Goal: Transaction & Acquisition: Purchase product/service

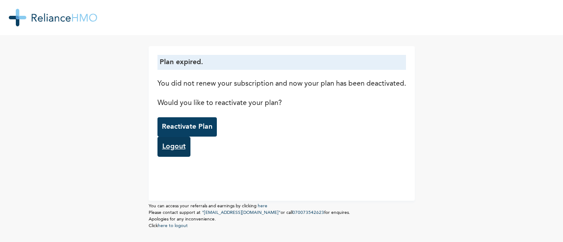
click at [172, 149] on link "Logout" at bounding box center [173, 147] width 33 height 20
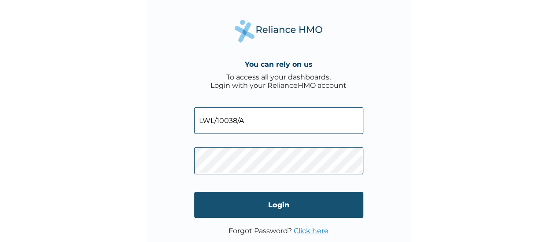
type input "RET/37829/A"
click at [262, 199] on input "Login" at bounding box center [278, 205] width 169 height 26
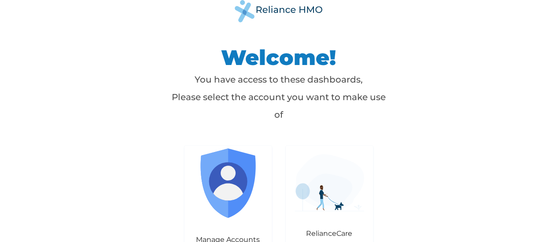
scroll to position [13, 0]
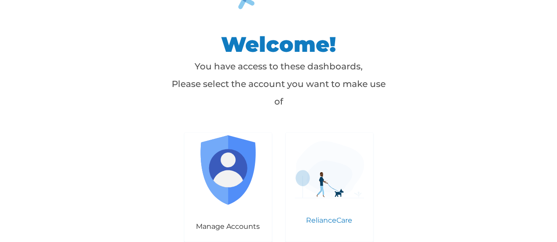
click at [319, 198] on img at bounding box center [329, 170] width 70 height 58
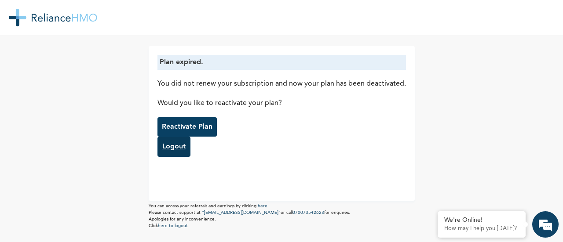
click at [165, 149] on link "Logout" at bounding box center [173, 147] width 33 height 20
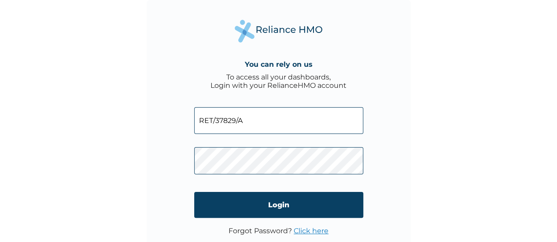
click at [268, 116] on input "RET/37829/A" at bounding box center [278, 120] width 169 height 27
type input "LWL/10038/A"
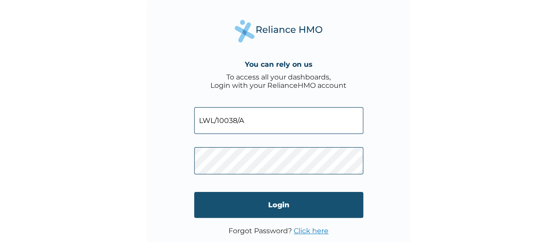
click at [277, 204] on input "Login" at bounding box center [278, 205] width 169 height 26
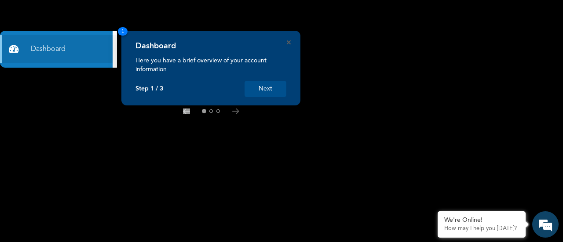
click at [261, 88] on button "Next" at bounding box center [266, 89] width 42 height 16
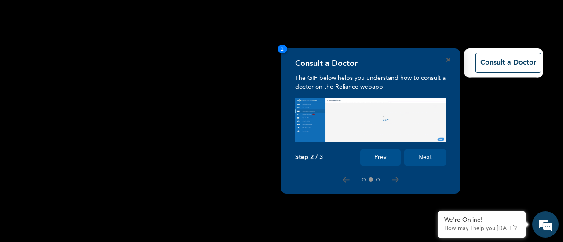
click at [427, 158] on button "Next" at bounding box center [425, 158] width 42 height 16
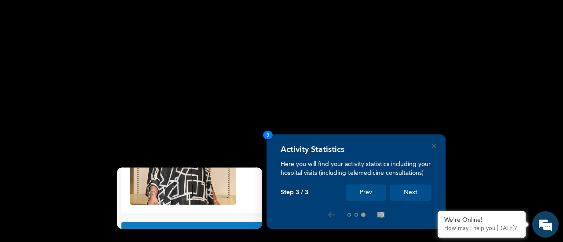
scroll to position [98, 0]
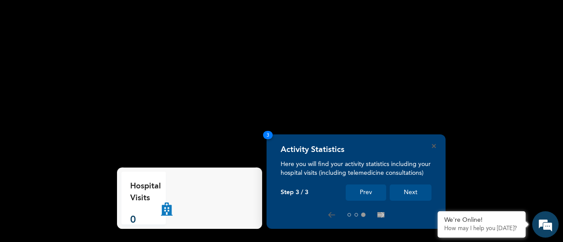
click at [411, 189] on button "Next" at bounding box center [411, 193] width 42 height 16
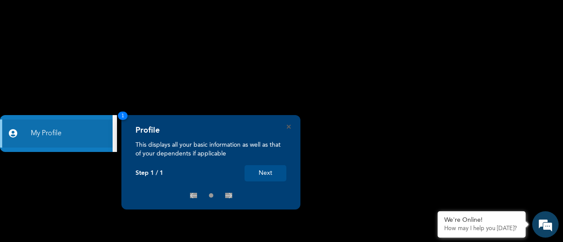
click at [270, 169] on button "Next" at bounding box center [266, 173] width 42 height 16
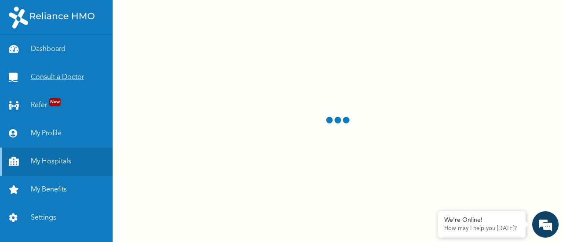
click at [61, 77] on link "Consult a Doctor" at bounding box center [56, 77] width 113 height 28
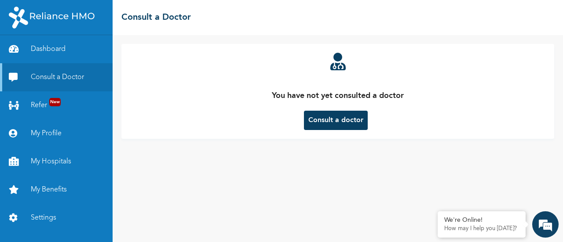
click at [333, 119] on button "Consult a doctor" at bounding box center [336, 120] width 64 height 19
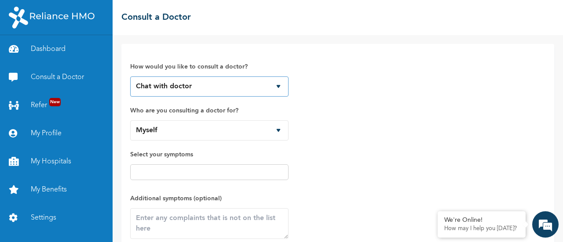
click at [277, 85] on select "Chat with doctor Phone Call" at bounding box center [209, 87] width 158 height 20
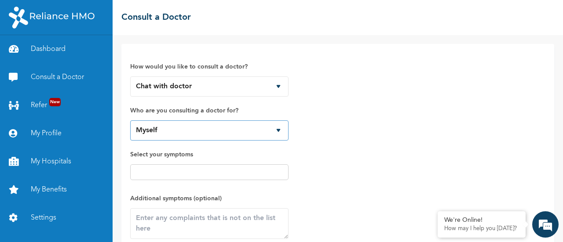
click at [279, 130] on select "Myself" at bounding box center [209, 131] width 158 height 20
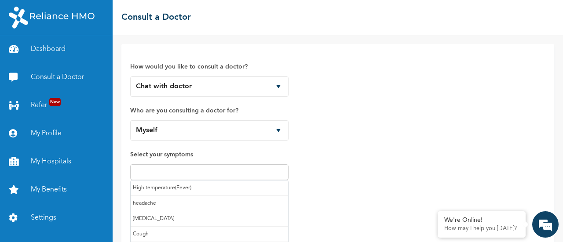
click at [218, 176] on input "text" at bounding box center [209, 172] width 153 height 11
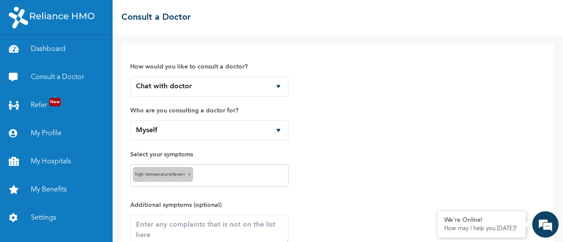
click at [223, 172] on input "text" at bounding box center [240, 176] width 91 height 11
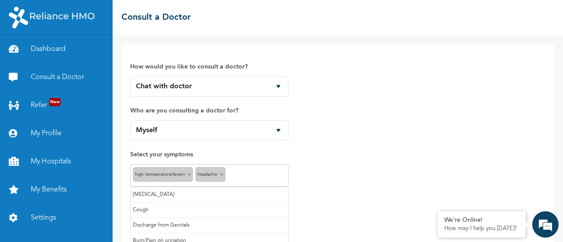
click at [250, 174] on input "text" at bounding box center [257, 176] width 58 height 11
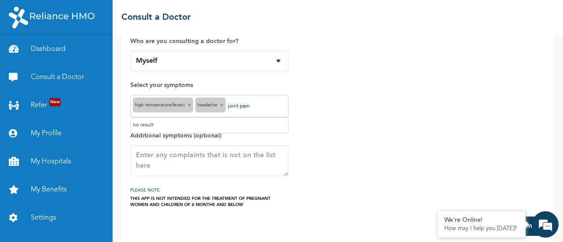
click at [361, 131] on div "How would you like to consult a doctor? Chat with doctor Phone Call Who are you…" at bounding box center [337, 95] width 415 height 225
click at [258, 107] on input "joint pain" at bounding box center [257, 106] width 58 height 11
type input "j"
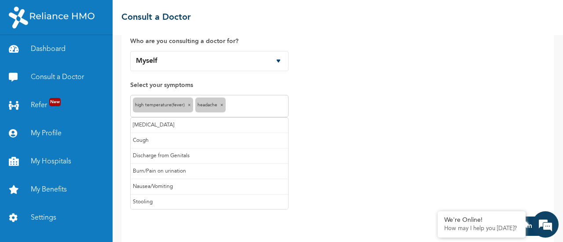
click at [402, 119] on div "How would you like to consult a doctor? Chat with doctor Phone Call Who are you…" at bounding box center [337, 95] width 415 height 225
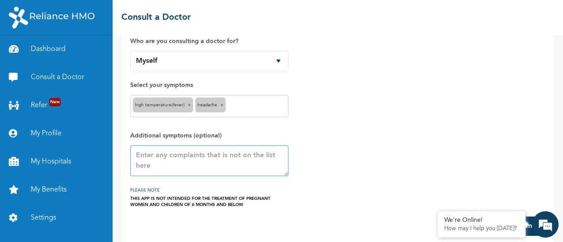
click at [152, 159] on textarea at bounding box center [209, 161] width 158 height 31
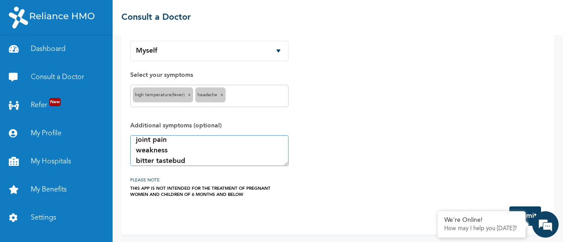
type textarea "joint pain weakness bitter tastebud"
click at [530, 207] on button "Submit" at bounding box center [525, 216] width 32 height 19
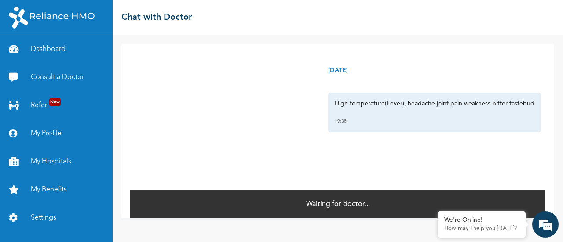
click at [485, 147] on div "Tuesday, September 16th 2025 High temperature(Fever), headache joint pain weakn…" at bounding box center [337, 117] width 415 height 146
click at [49, 132] on link "My Profile" at bounding box center [56, 134] width 113 height 28
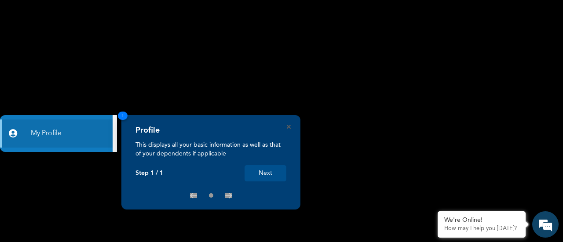
click at [266, 174] on button "Next" at bounding box center [266, 173] width 42 height 16
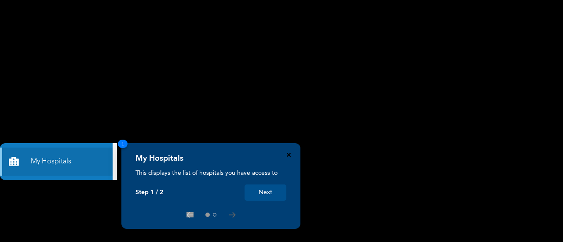
click at [290, 154] on icon "Close" at bounding box center [289, 155] width 4 height 4
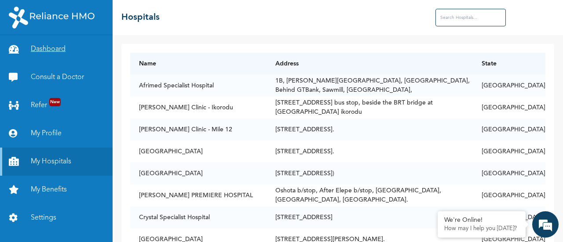
click at [50, 48] on link "Dashboard" at bounding box center [56, 49] width 113 height 28
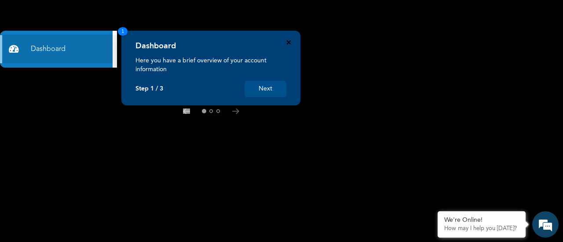
click at [288, 43] on icon "Close" at bounding box center [289, 42] width 4 height 4
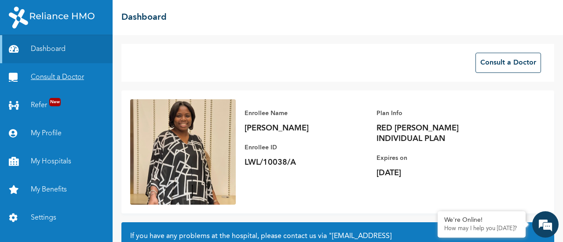
click at [65, 78] on link "Consult a Doctor" at bounding box center [56, 77] width 113 height 28
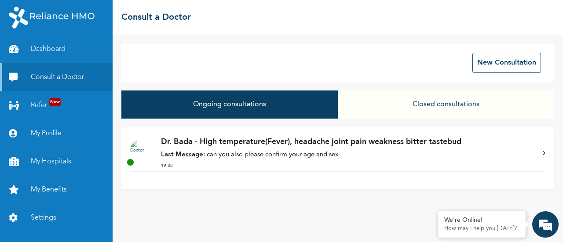
click at [267, 149] on div "Dr. Bada - High temperature(Fever), headache joint pain weakness bitter tastebu…" at bounding box center [347, 153] width 373 height 35
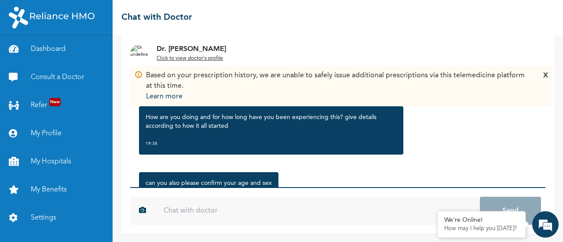
scroll to position [143, 0]
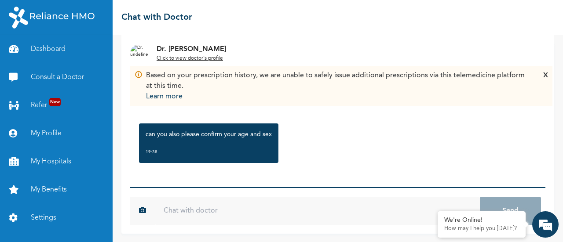
click at [544, 76] on div "X" at bounding box center [545, 86] width 5 height 32
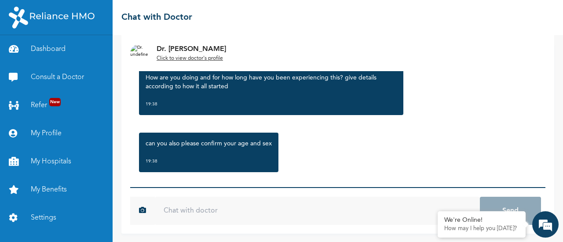
scroll to position [137, 0]
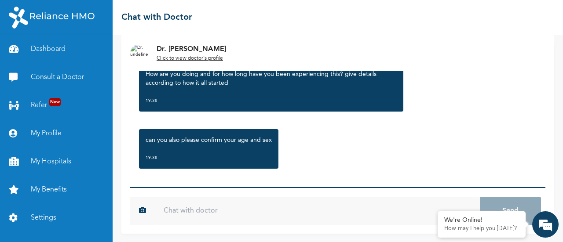
click at [286, 152] on div "can you also please confirm your age and sex 19:38" at bounding box center [338, 149] width 407 height 48
click at [168, 212] on input "text" at bounding box center [317, 211] width 325 height 28
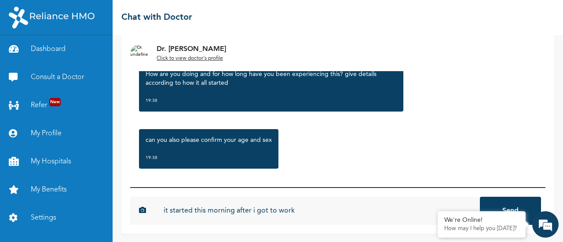
click at [162, 209] on input "it started this morning after i got to work" at bounding box center [317, 211] width 325 height 28
click at [164, 204] on input "it started this morning after i got to work" at bounding box center [317, 211] width 325 height 28
type input "it started this morning after i got to work"
click at [480, 197] on button "Send" at bounding box center [510, 211] width 61 height 28
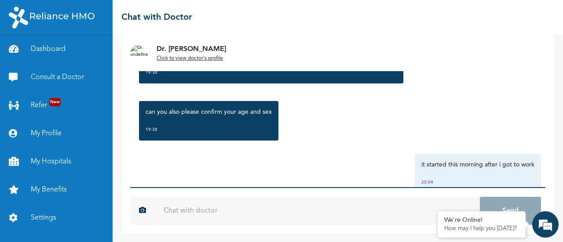
scroll to position [172, 0]
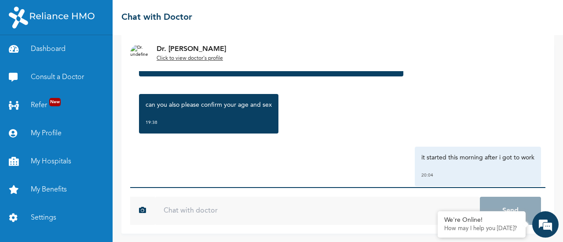
click at [160, 210] on input "text" at bounding box center [317, 211] width 325 height 28
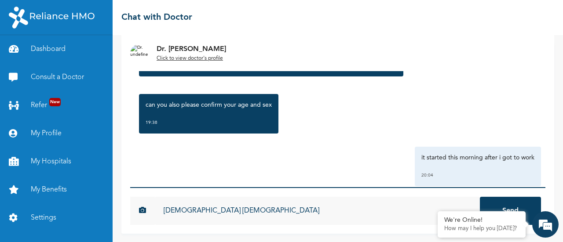
type input "[DEMOGRAPHIC_DATA] [DEMOGRAPHIC_DATA]"
click at [480, 197] on button "Send" at bounding box center [510, 211] width 61 height 28
type input "and am still feeling the same way i stated above the only difference is the tem…"
click at [480, 197] on button "Send" at bounding box center [510, 211] width 61 height 28
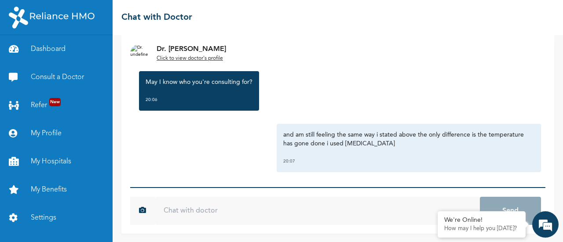
scroll to position [411, 0]
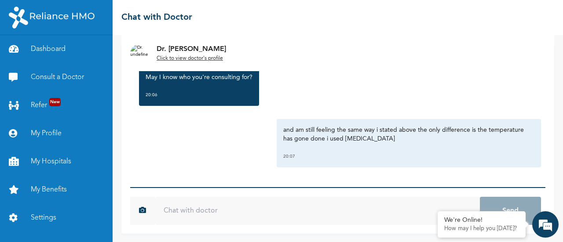
click at [168, 212] on input "text" at bounding box center [317, 211] width 325 height 28
type input "myself"
click at [480, 197] on button "Send" at bounding box center [510, 211] width 61 height 28
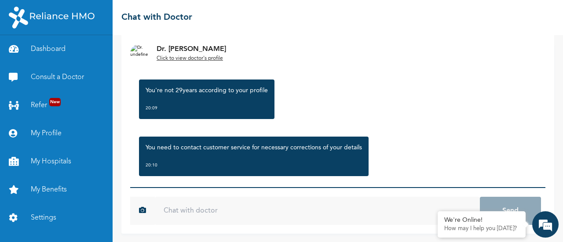
scroll to position [574, 0]
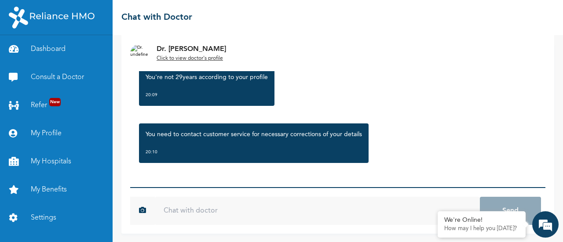
click at [250, 212] on input "text" at bounding box center [317, 211] width 325 height 28
type input "that was an a typo"
click at [480, 197] on button "Send" at bounding box center [510, 211] width 61 height 28
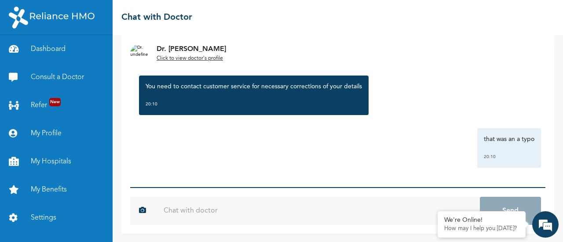
scroll to position [623, 0]
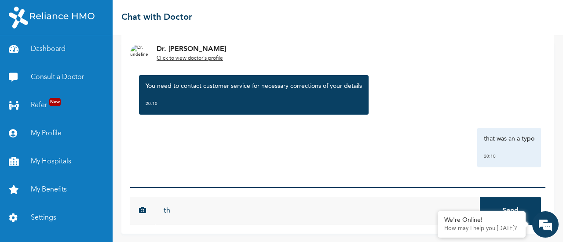
type input "t"
type input "that was a typo"
click at [480, 197] on button "Send" at bounding box center [510, 211] width 61 height 28
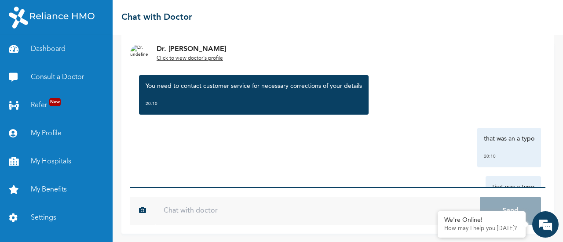
scroll to position [671, 0]
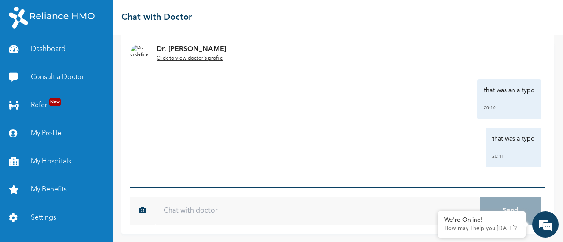
click at [347, 223] on input "text" at bounding box center [317, 211] width 325 height 28
type input "m"
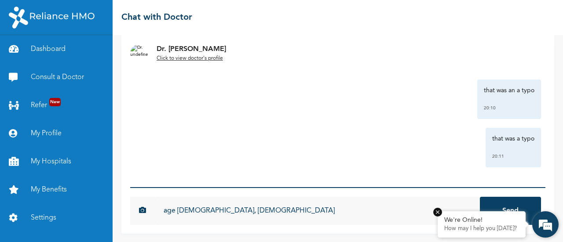
type input "age [DEMOGRAPHIC_DATA], [DEMOGRAPHIC_DATA]"
click at [440, 213] on em at bounding box center [437, 212] width 9 height 9
click at [185, 212] on input "age [DEMOGRAPHIC_DATA], [DEMOGRAPHIC_DATA]" at bounding box center [317, 211] width 325 height 28
click at [480, 197] on button "Send" at bounding box center [510, 211] width 61 height 28
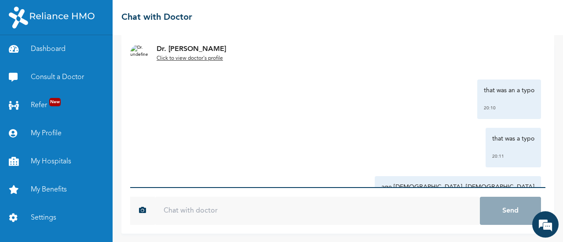
click at [193, 54] on p "Dr. [PERSON_NAME]" at bounding box center [192, 49] width 70 height 11
click at [199, 57] on u "Click to view doctor's profile" at bounding box center [190, 58] width 66 height 5
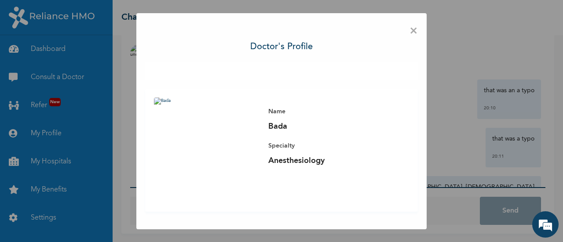
click at [415, 33] on span "×" at bounding box center [414, 31] width 8 height 18
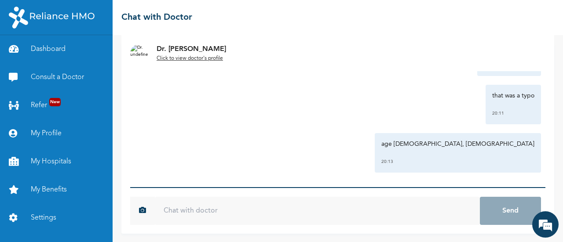
scroll to position [719, 0]
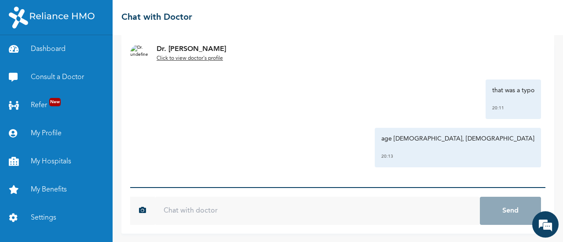
click at [270, 217] on input "text" at bounding box center [317, 211] width 325 height 28
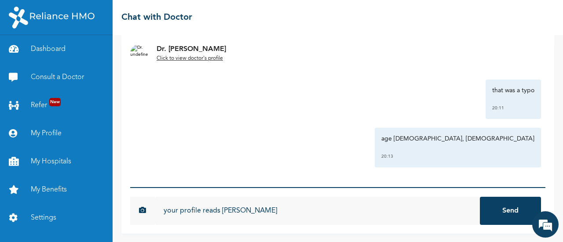
click at [198, 58] on u "Click to view doctor's profile" at bounding box center [190, 58] width 66 height 5
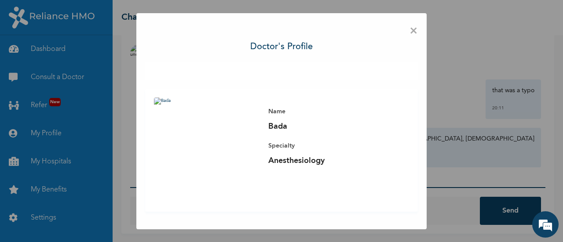
click at [413, 34] on span "×" at bounding box center [414, 31] width 8 height 18
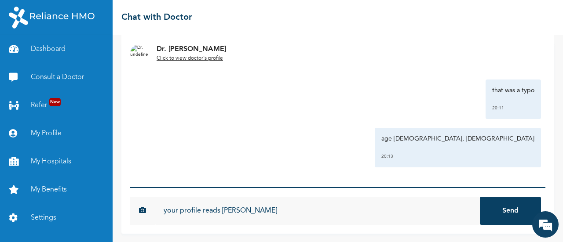
click at [244, 212] on input "your profile reads [PERSON_NAME]" at bounding box center [317, 211] width 325 height 28
type input "your profile reads anesthesiologist?"
click at [480, 197] on button "Send" at bounding box center [510, 211] width 61 height 28
type input "please am i chatting a GP ?"
click at [480, 197] on button "Send" at bounding box center [510, 211] width 61 height 28
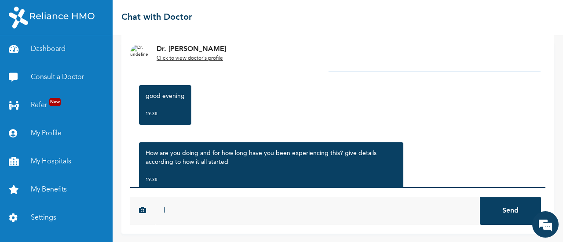
scroll to position [0, 0]
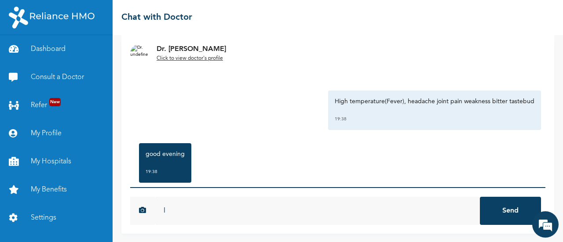
type input "l"
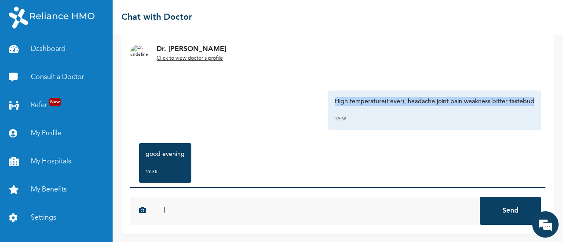
drag, startPoint x: 323, startPoint y: 99, endPoint x: 523, endPoint y: 100, distance: 199.7
click at [523, 100] on div "High temperature(Fever), headache joint pain weakness bitter tastebud 19:38" at bounding box center [434, 111] width 213 height 40
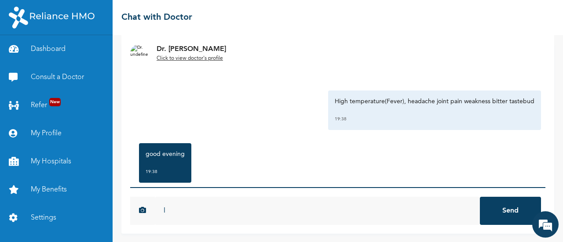
click at [212, 213] on input "l" at bounding box center [317, 211] width 325 height 28
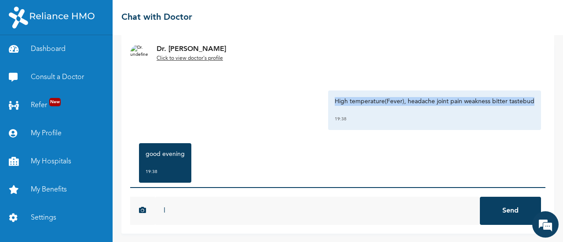
drag, startPoint x: 326, startPoint y: 99, endPoint x: 524, endPoint y: 101, distance: 198.4
click at [524, 101] on div "High temperature(Fever), headache joint pain weakness bitter tastebud 19:38" at bounding box center [434, 111] width 213 height 40
copy p "High temperature(Fever), headache joint pain weakness bitter tastebud"
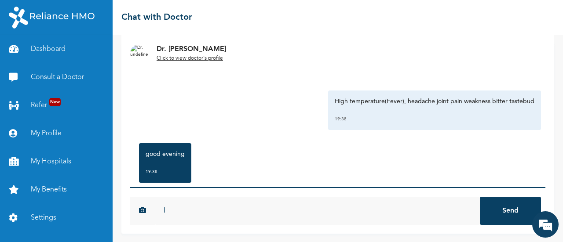
click at [313, 210] on input "l" at bounding box center [317, 211] width 325 height 28
paste input "High temperature(Fever), headache joint pain weakness bitter tastebud"
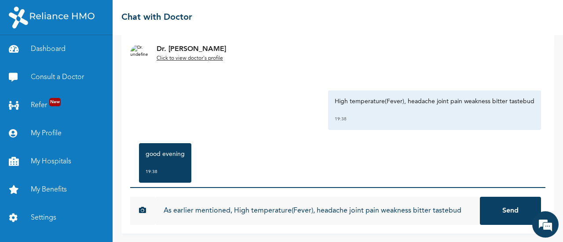
click at [312, 210] on input "As earlier mentioned, High temperature(Fever), headache joint pain weakness bit…" at bounding box center [317, 211] width 325 height 28
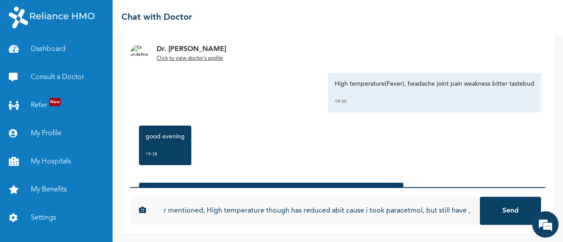
scroll to position [35, 0]
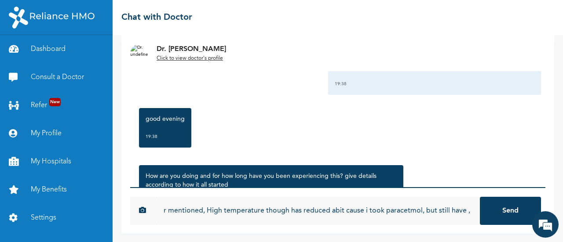
click at [426, 216] on input "As earlier mentioned, High temperature though has reduced abit cause i took par…" at bounding box center [317, 211] width 325 height 28
click at [401, 220] on input "As earlier mentioned, High temperature though has reduced abit cause i took par…" at bounding box center [317, 211] width 325 height 28
click at [385, 211] on input "As earlier mentioned, High temperature though has reduced abit cause i took par…" at bounding box center [317, 211] width 325 height 28
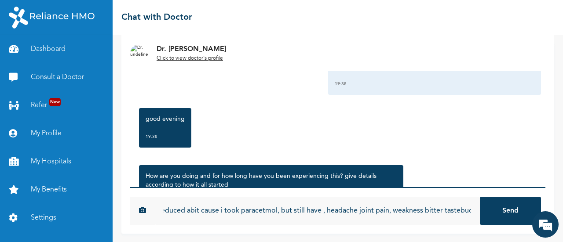
click at [325, 211] on input "As earlier mentioned, High temperature though has reduced abit cause i took par…" at bounding box center [317, 211] width 325 height 28
click at [352, 211] on input "As earlier mentioned, High temperature though has reduced abit cause i took par…" at bounding box center [317, 211] width 325 height 28
type input "As earlier mentioned, High temperature though has reduced abit cause i took par…"
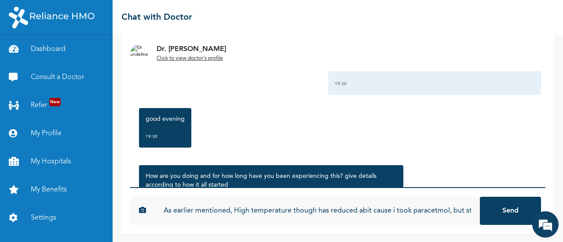
click at [499, 205] on button "Send" at bounding box center [510, 211] width 61 height 28
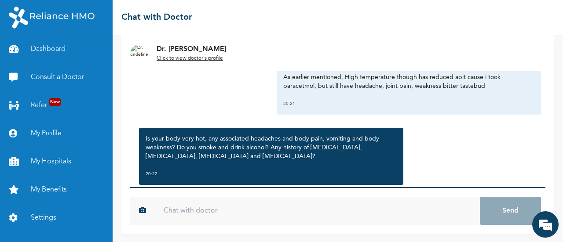
scroll to position [1120, 0]
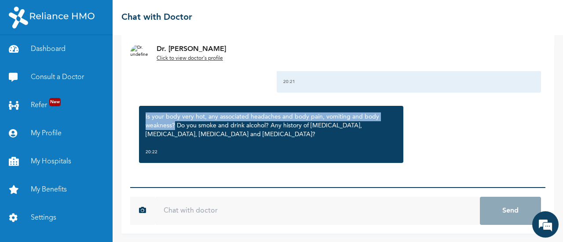
drag, startPoint x: 174, startPoint y: 122, endPoint x: 140, endPoint y: 113, distance: 35.5
click at [140, 113] on div "Is your body very hot, any associated headaches and body pain, vomiting and bod…" at bounding box center [271, 134] width 264 height 57
copy p "Is your body very hot, any associated headaches and body pain, vomiting and bod…"
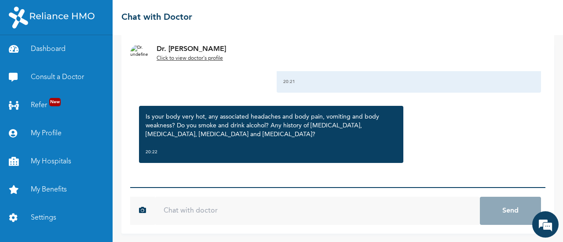
click at [177, 208] on input "text" at bounding box center [317, 211] width 325 height 28
paste input "Is your body very hot, any associated headaches and body pain, vomiting and bod…"
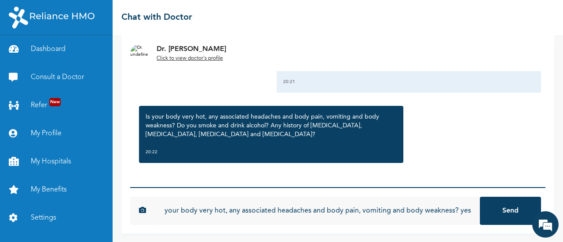
scroll to position [0, 9]
click at [388, 211] on input "Is your body very hot, any associated headaches and body pain, vomiting and bod…" at bounding box center [317, 211] width 325 height 28
type input "Is your body very hot, any associated headaches and body pain, and body weaknes…"
click at [505, 212] on button "Send" at bounding box center [510, 211] width 61 height 28
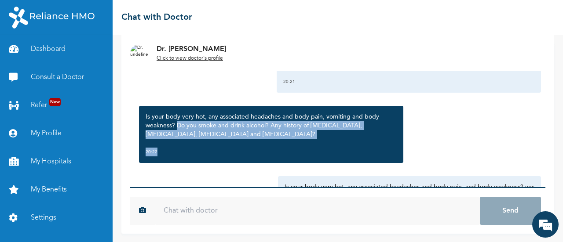
drag, startPoint x: 177, startPoint y: 125, endPoint x: 198, endPoint y: 139, distance: 25.3
click at [198, 139] on div "Is your body very hot, any associated headaches and body pain, vomiting and bod…" at bounding box center [271, 134] width 264 height 57
drag, startPoint x: 176, startPoint y: 125, endPoint x: 193, endPoint y: 134, distance: 19.3
click at [193, 134] on p "Is your body very hot, any associated headaches and body pain, vomiting and bod…" at bounding box center [271, 126] width 251 height 26
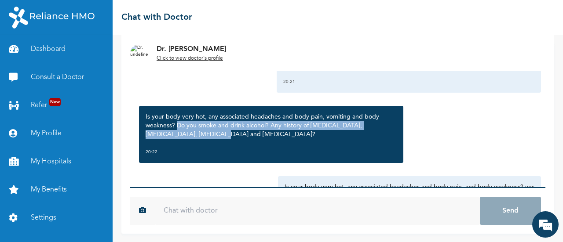
copy p "Do you smoke and drink alcohol? Any history of [MEDICAL_DATA], [MEDICAL_DATA], …"
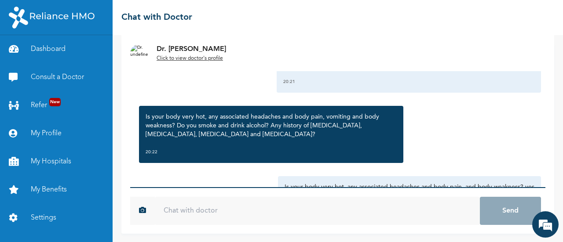
click at [167, 210] on input "text" at bounding box center [317, 211] width 325 height 28
paste input "Do you smoke and drink alcohol? Any history of [MEDICAL_DATA], [MEDICAL_DATA], …"
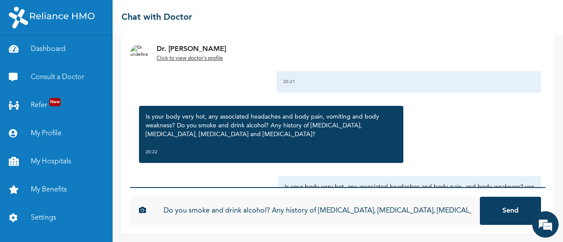
type input "Do you smoke and drink alcohol? Any history of [MEDICAL_DATA], [MEDICAL_DATA], …"
click at [480, 197] on button "Send" at bounding box center [510, 211] width 61 height 28
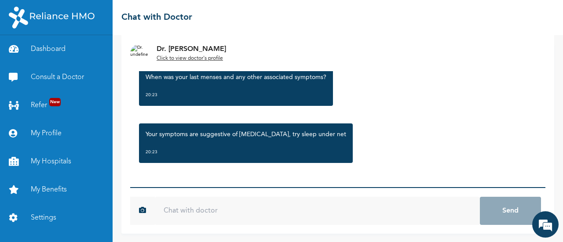
scroll to position [1348, 0]
click at [337, 213] on input "text" at bounding box center [317, 211] width 325 height 28
click at [331, 217] on input "text" at bounding box center [317, 211] width 325 height 28
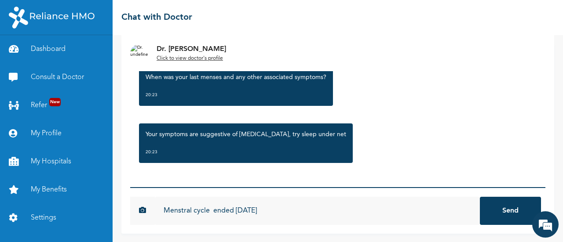
type input "Menstral cycle ended [DATE]"
click at [480, 197] on button "Send" at bounding box center [510, 211] width 61 height 28
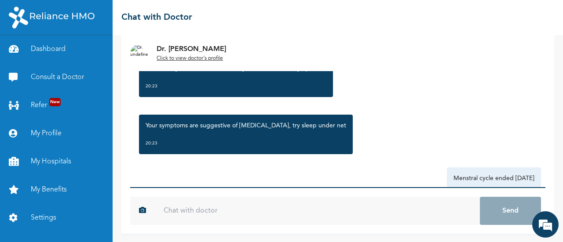
click at [258, 215] on input "text" at bounding box center [317, 211] width 325 height 28
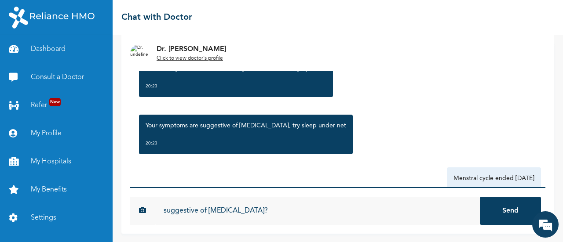
type input "suggestive of [MEDICAL_DATA]?"
click at [480, 197] on button "Send" at bounding box center [510, 211] width 61 height 28
type input "what drugs would you be prescribing ?"
click at [480, 197] on button "Send" at bounding box center [510, 211] width 61 height 28
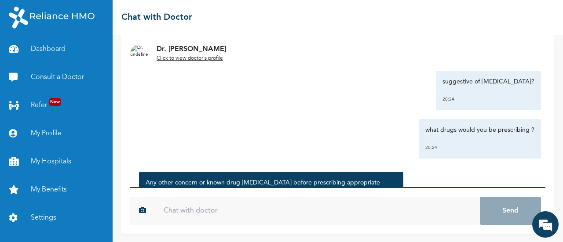
scroll to position [1551, 0]
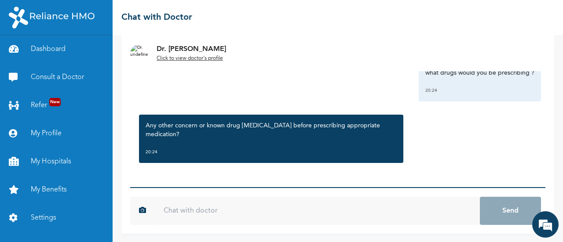
click at [322, 213] on input "text" at bounding box center [317, 211] width 325 height 28
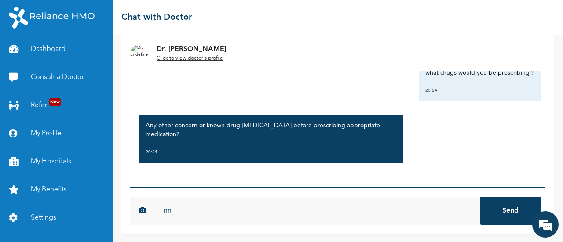
type input "n"
type input "None"
click at [480, 197] on button "Send" at bounding box center [510, 211] width 61 height 28
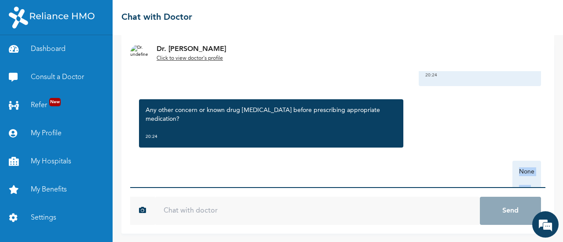
drag, startPoint x: 538, startPoint y: 166, endPoint x: 535, endPoint y: 184, distance: 17.9
click at [535, 184] on div "[DATE] High temperature(Fever), headache joint pain weakness bitter tastebud 19…" at bounding box center [337, 138] width 433 height 192
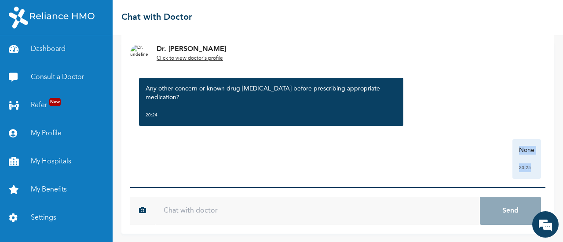
scroll to position [1599, 0]
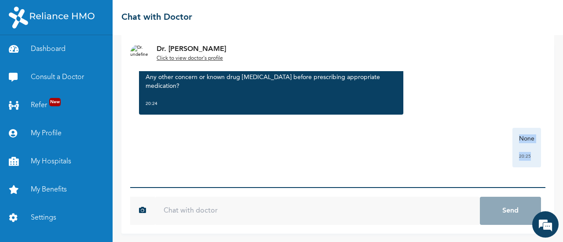
click at [446, 158] on div "None 20:25" at bounding box center [338, 148] width 407 height 40
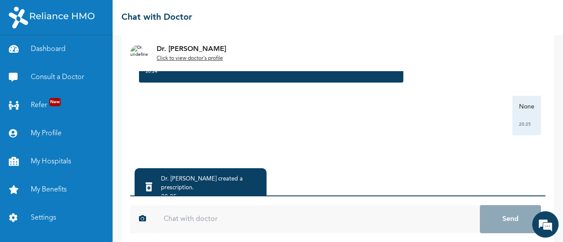
scroll to position [88, 0]
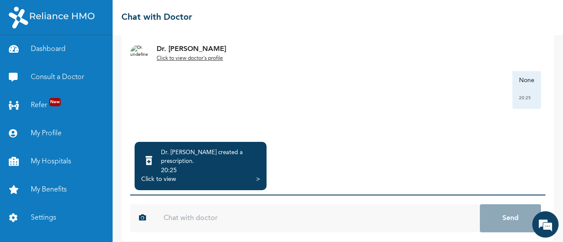
click at [162, 175] on div "Click to view" at bounding box center [158, 179] width 35 height 9
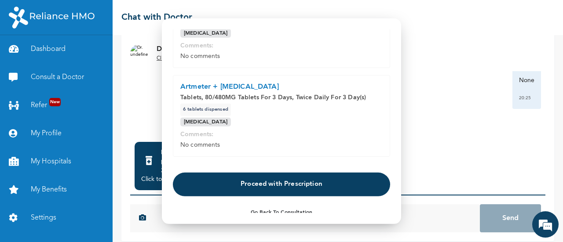
scroll to position [89, 0]
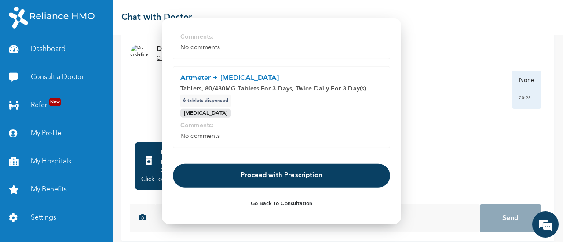
click at [288, 176] on button "Proceed with Prescription" at bounding box center [281, 176] width 217 height 24
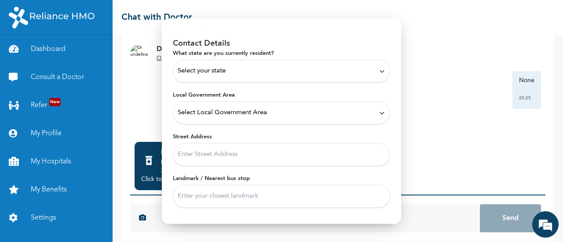
scroll to position [0, 0]
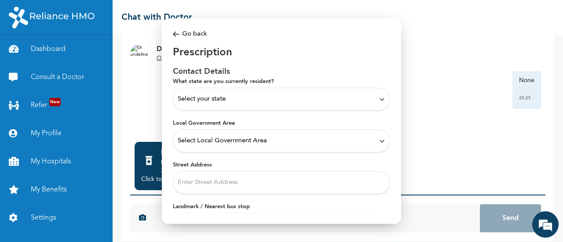
click at [370, 99] on div "Select your state" at bounding box center [282, 100] width 208 height 10
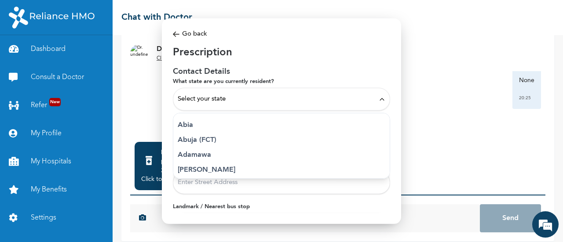
click at [284, 97] on div "Select your state" at bounding box center [282, 100] width 208 height 10
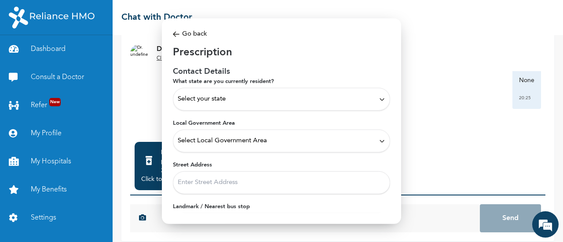
click at [379, 99] on icon at bounding box center [382, 99] width 7 height 7
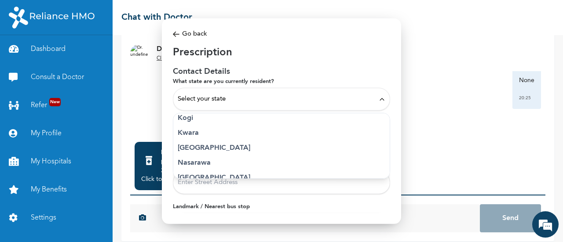
scroll to position [354, 0]
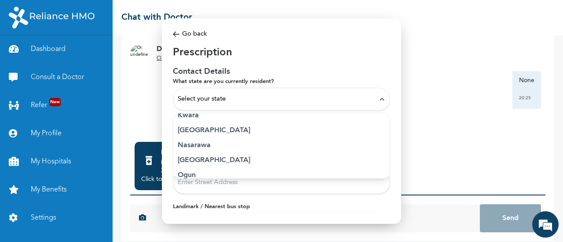
click at [188, 128] on p "[GEOGRAPHIC_DATA]" at bounding box center [282, 130] width 208 height 11
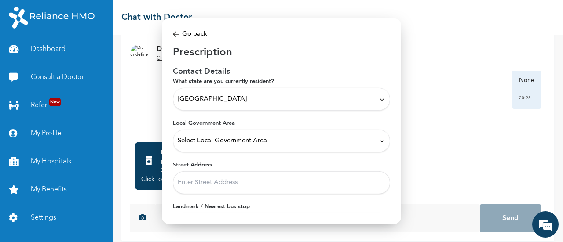
click at [379, 143] on icon at bounding box center [382, 141] width 7 height 7
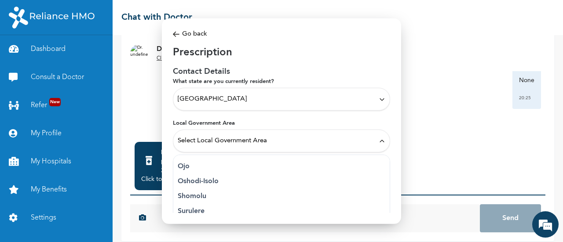
scroll to position [242, 0]
click at [218, 210] on p "Surulere" at bounding box center [282, 209] width 208 height 11
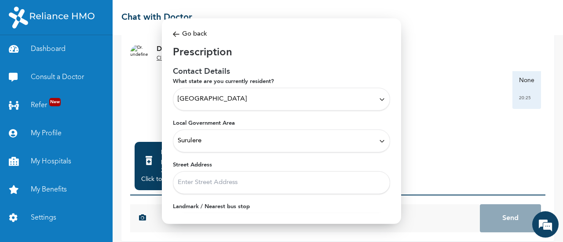
click at [218, 182] on input "Street Address" at bounding box center [281, 183] width 217 height 23
type input "37 [PERSON_NAME] close off [PERSON_NAME]"
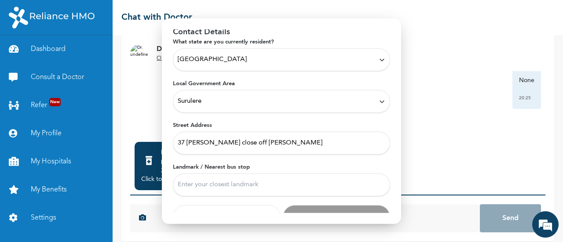
scroll to position [54, 0]
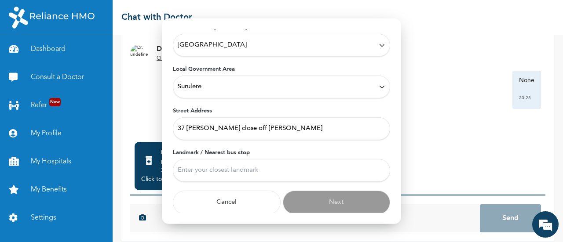
click at [250, 176] on input "Landmark / Nearest bus stop" at bounding box center [281, 170] width 217 height 23
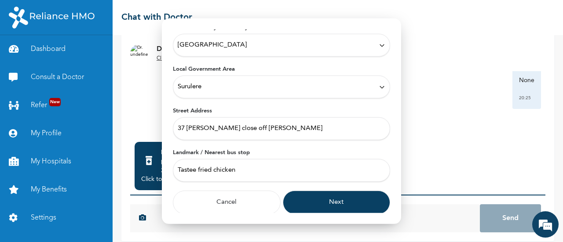
type input "Tastee fried chicken"
click at [315, 203] on button "Next" at bounding box center [337, 203] width 108 height 24
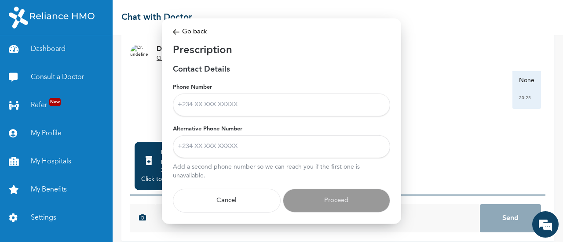
scroll to position [8, 0]
click at [188, 98] on input "Phone Number" at bounding box center [281, 105] width 217 height 23
type input "08064049237"
click at [190, 140] on input "Alternative Phone Number" at bounding box center [281, 147] width 217 height 23
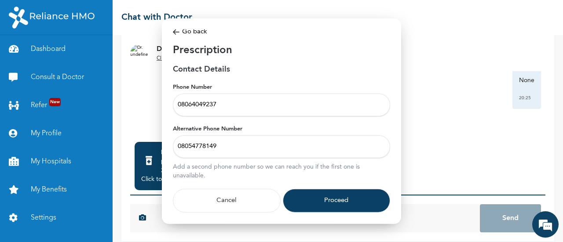
type input "08054778149"
click at [330, 196] on button "Proceed" at bounding box center [337, 201] width 108 height 24
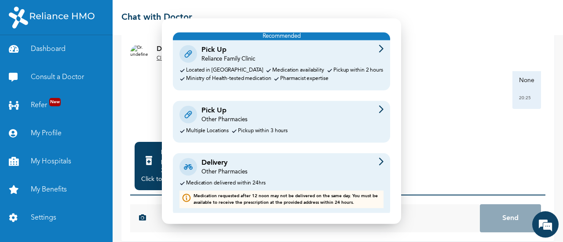
scroll to position [49, 0]
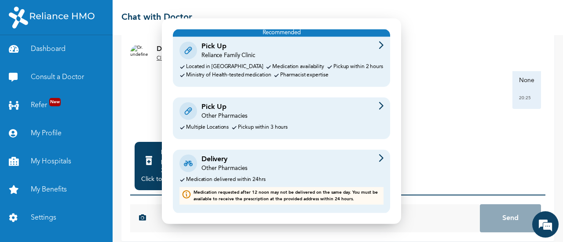
click at [282, 165] on div "Delivery Other Pharmacies" at bounding box center [281, 163] width 204 height 18
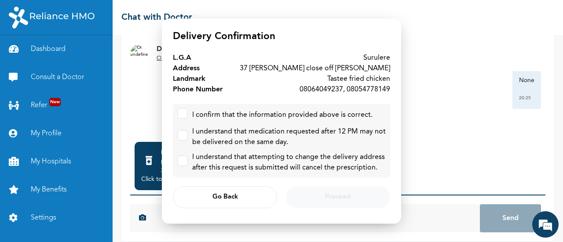
scroll to position [0, 0]
click at [188, 116] on div "I confirm that the information provided above is correct." at bounding box center [281, 115] width 209 height 14
click at [184, 112] on label at bounding box center [182, 113] width 11 height 11
click at [183, 112] on input "checkbox" at bounding box center [181, 112] width 6 height 6
checkbox input "true"
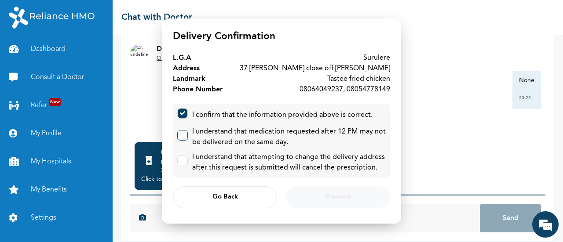
click at [185, 138] on label at bounding box center [182, 135] width 11 height 11
click at [183, 136] on input "checkbox" at bounding box center [181, 134] width 6 height 6
checkbox input "true"
click at [183, 164] on label at bounding box center [182, 161] width 11 height 11
click at [183, 162] on input "checkbox" at bounding box center [181, 159] width 6 height 6
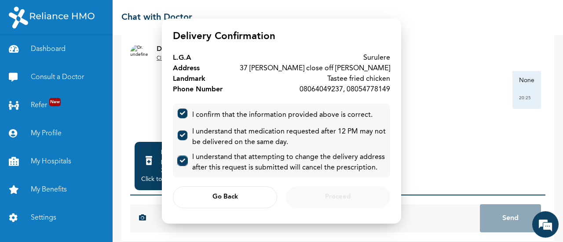
checkbox input "true"
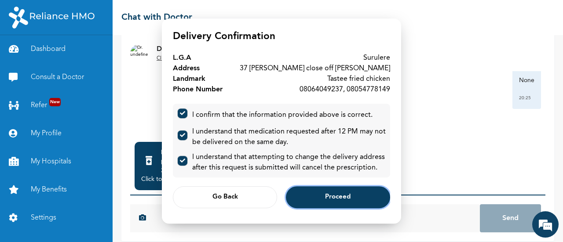
click at [327, 198] on span "Proceed" at bounding box center [338, 198] width 26 height 6
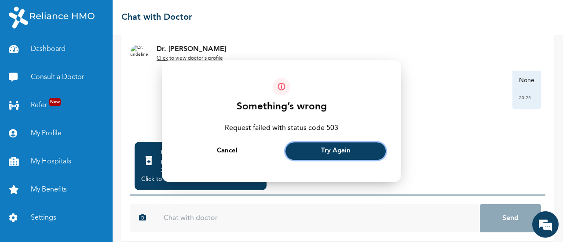
click at [331, 149] on span "Try Again" at bounding box center [335, 152] width 29 height 6
click at [333, 152] on span "Try Again" at bounding box center [335, 152] width 29 height 6
click at [341, 149] on span "Try Again" at bounding box center [335, 152] width 29 height 6
click at [307, 144] on button "Try Again" at bounding box center [336, 152] width 100 height 18
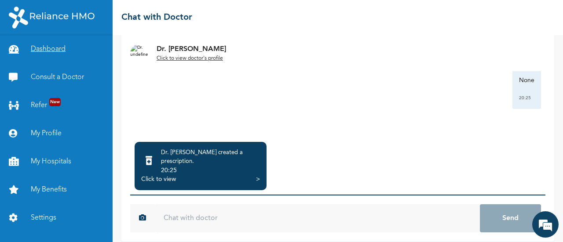
click at [55, 47] on link "Dashboard" at bounding box center [56, 49] width 113 height 28
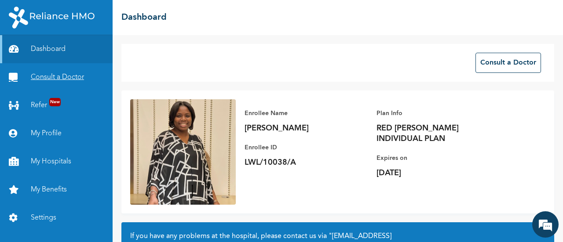
click at [59, 75] on link "Consult a Doctor" at bounding box center [56, 77] width 113 height 28
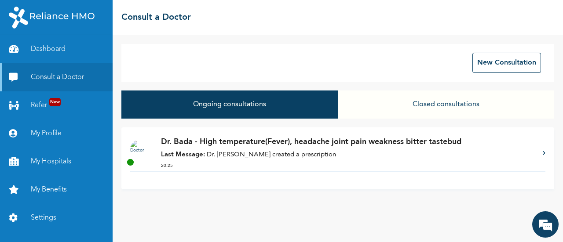
click at [537, 151] on div "Dr. Bada - High temperature(Fever), headache joint pain weakness bitter tastebu…" at bounding box center [337, 153] width 415 height 35
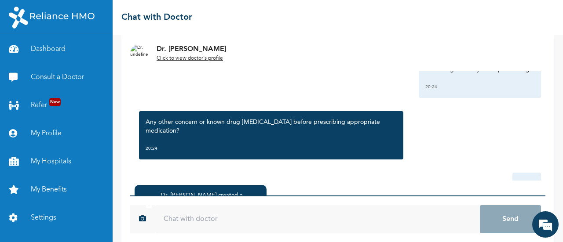
scroll to position [1608, 0]
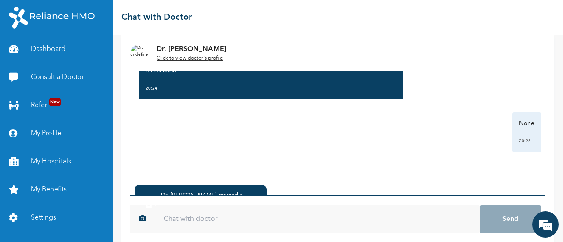
click at [230, 192] on div "Dr. [PERSON_NAME] created a prescription ." at bounding box center [210, 201] width 99 height 18
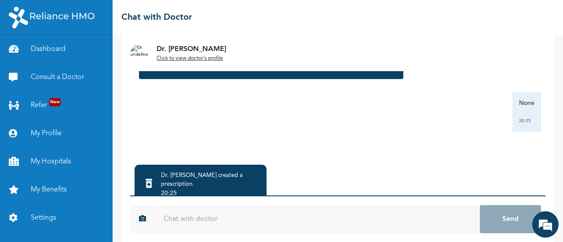
scroll to position [88, 0]
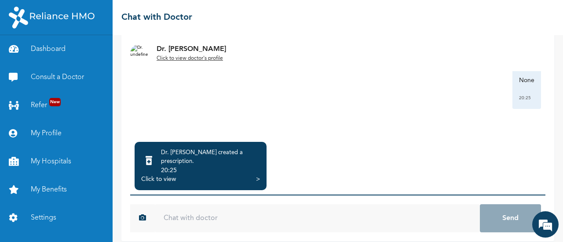
click at [165, 175] on div "Click to view" at bounding box center [158, 179] width 35 height 9
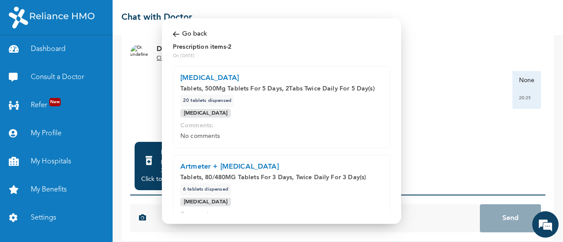
scroll to position [89, 0]
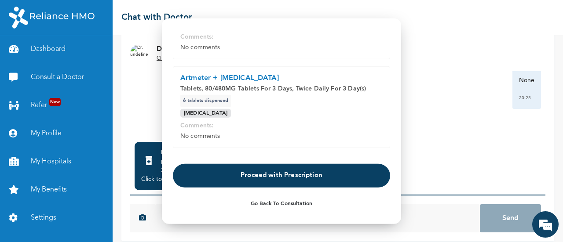
click at [273, 175] on button "Proceed with Prescription" at bounding box center [281, 176] width 217 height 24
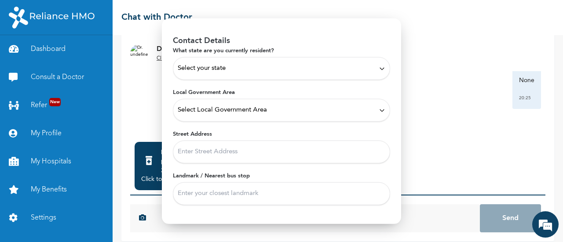
scroll to position [0, 0]
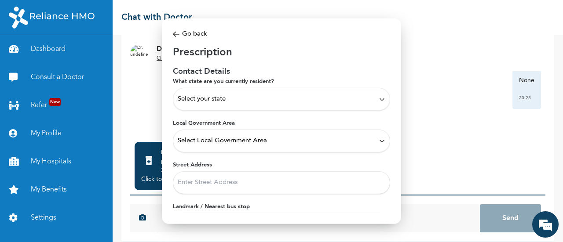
click at [374, 95] on div "Select your state" at bounding box center [282, 100] width 208 height 10
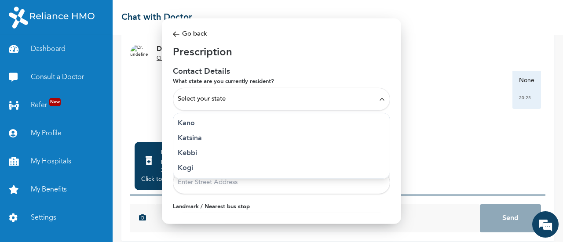
scroll to position [343, 0]
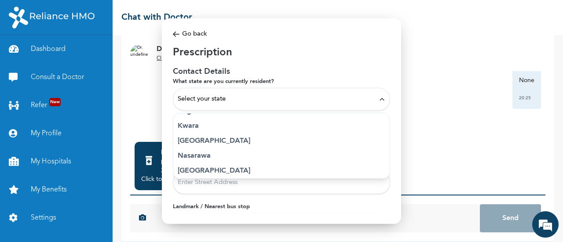
click at [237, 143] on p "[GEOGRAPHIC_DATA]" at bounding box center [282, 141] width 208 height 11
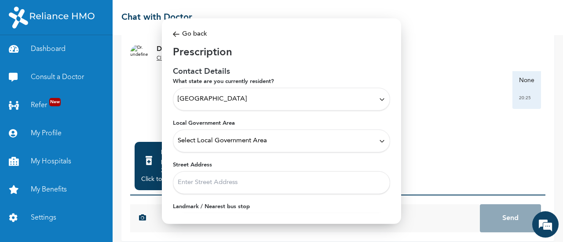
click at [379, 139] on icon at bounding box center [382, 141] width 7 height 7
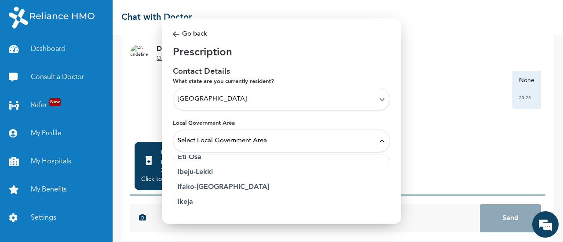
scroll to position [172, 0]
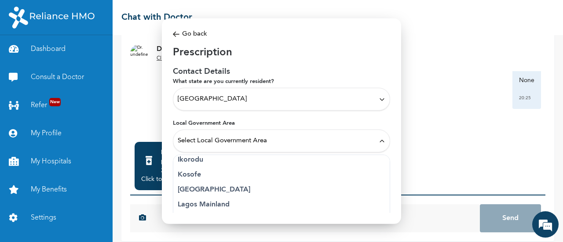
click at [378, 215] on div "Modal Go back Prescription Contact Details What state are you currently residen…" at bounding box center [281, 121] width 239 height 206
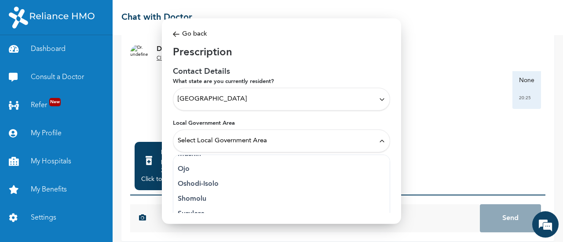
scroll to position [242, 0]
click at [202, 208] on p "Surulere" at bounding box center [282, 209] width 208 height 11
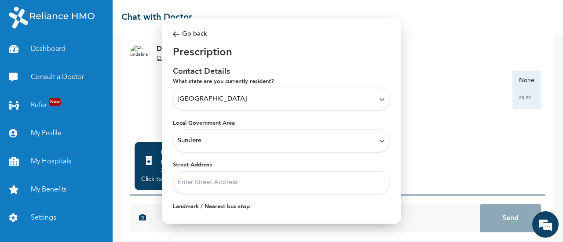
click at [300, 187] on input "Street Address" at bounding box center [281, 183] width 217 height 23
type input "37 [PERSON_NAME] close off [PERSON_NAME]"
click at [286, 207] on label "Landmark / Nearest bus stop" at bounding box center [281, 207] width 217 height 8
click at [286, 213] on input "Landmark / Nearest bus stop" at bounding box center [281, 224] width 217 height 23
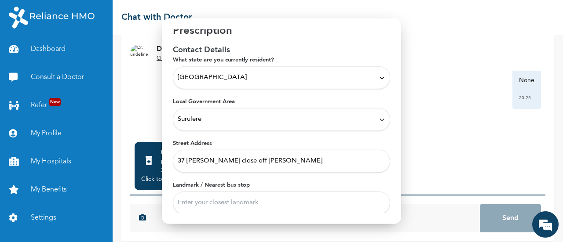
click at [272, 205] on input "Landmark / Nearest bus stop" at bounding box center [281, 203] width 217 height 23
type input "Tastee fried chicken"
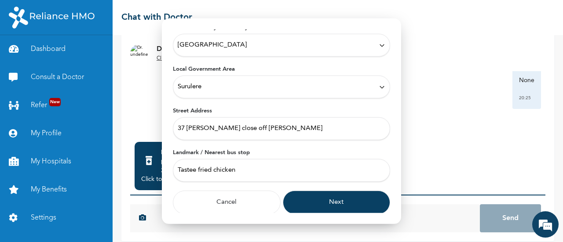
click at [323, 198] on button "Next" at bounding box center [337, 203] width 108 height 24
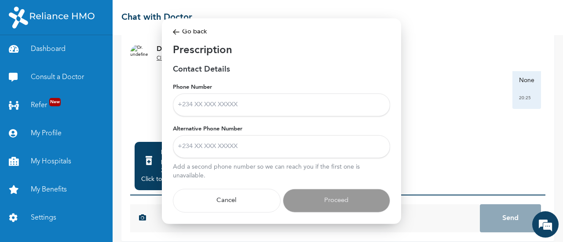
scroll to position [8, 0]
click at [207, 99] on input "Phone Number" at bounding box center [281, 105] width 217 height 23
type input "08064049237"
click at [237, 142] on input "Alternative Phone Number" at bounding box center [281, 147] width 217 height 23
type input "08054778149"
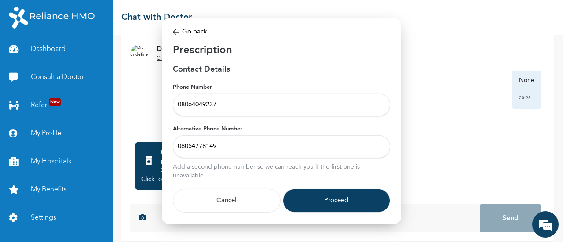
click at [330, 192] on button "Proceed" at bounding box center [337, 201] width 108 height 24
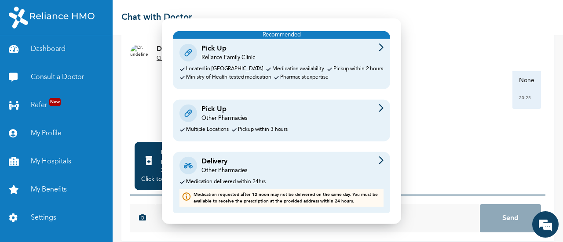
scroll to position [49, 0]
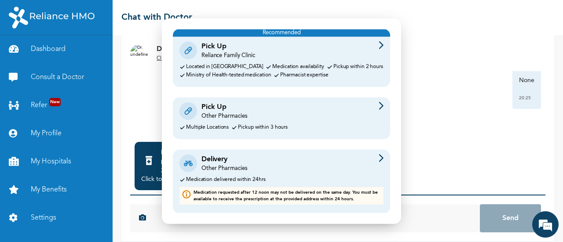
click at [304, 162] on div "Delivery Other Pharmacies" at bounding box center [281, 163] width 204 height 18
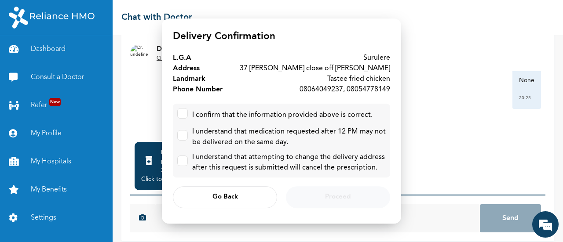
scroll to position [0, 0]
click at [185, 115] on label at bounding box center [182, 113] width 11 height 11
click at [183, 114] on input "checkbox" at bounding box center [181, 112] width 6 height 6
checkbox input "true"
click at [187, 142] on div at bounding box center [182, 137] width 11 height 14
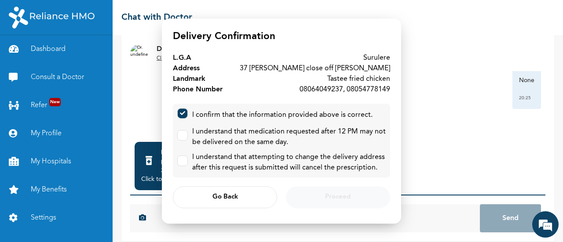
click at [188, 165] on div "I understand that attempting to change the delivery address after this request …" at bounding box center [281, 162] width 209 height 21
click at [182, 162] on label at bounding box center [182, 161] width 11 height 11
click at [182, 162] on input "checkbox" at bounding box center [181, 159] width 6 height 6
checkbox input "true"
click at [183, 137] on label at bounding box center [182, 135] width 11 height 11
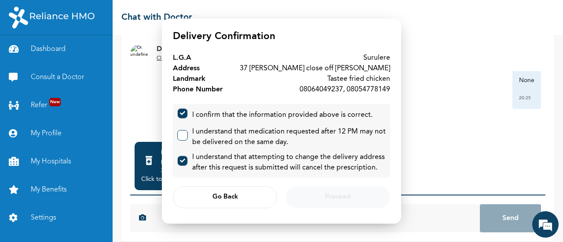
click at [183, 136] on input "checkbox" at bounding box center [181, 134] width 6 height 6
checkbox input "true"
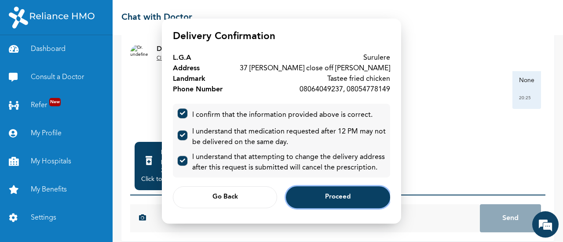
click at [338, 198] on span "Proceed" at bounding box center [338, 198] width 26 height 6
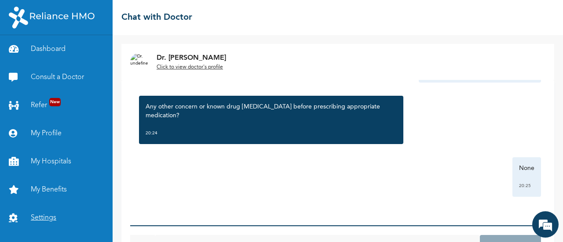
click at [43, 217] on link "Settings" at bounding box center [56, 218] width 113 height 28
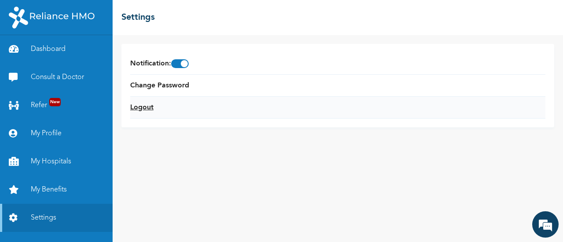
click at [148, 108] on link "Logout" at bounding box center [141, 108] width 23 height 11
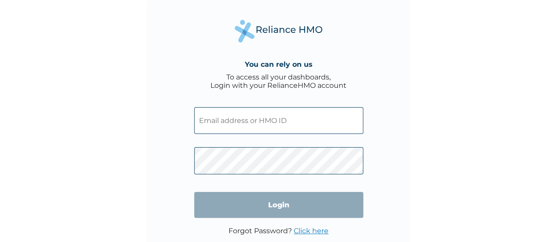
type input "LWL/10038/A"
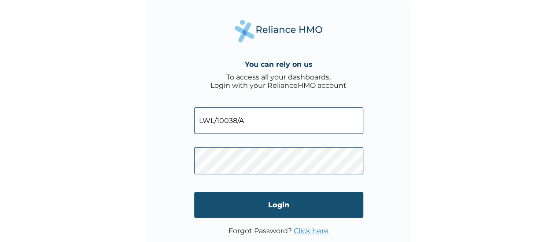
click at [275, 203] on input "Login" at bounding box center [278, 205] width 169 height 26
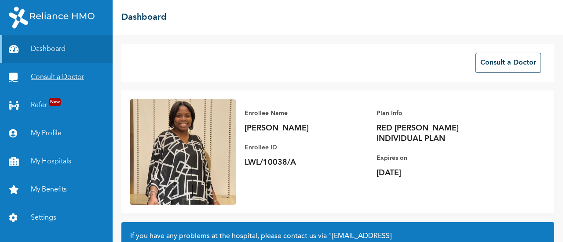
click at [55, 77] on link "Consult a Doctor" at bounding box center [56, 77] width 113 height 28
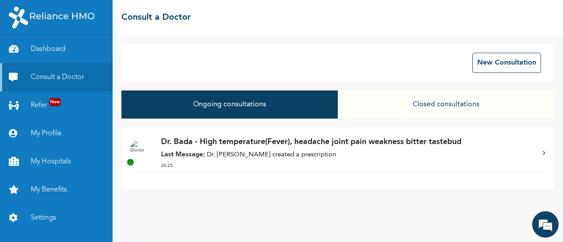
click at [361, 152] on p "Last Message: Dr. [PERSON_NAME] created a prescription" at bounding box center [347, 155] width 373 height 10
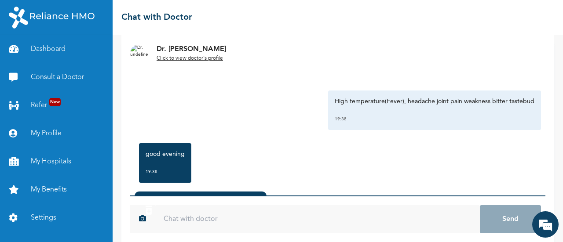
scroll to position [88, 0]
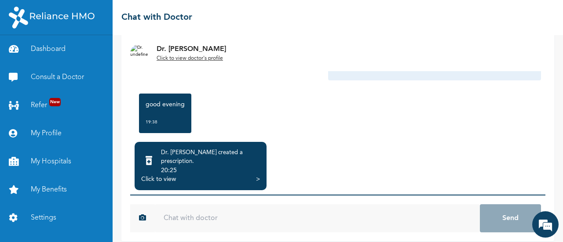
click at [193, 175] on div "Click to view >" at bounding box center [200, 179] width 119 height 9
click at [159, 175] on div "Click to view" at bounding box center [158, 179] width 35 height 9
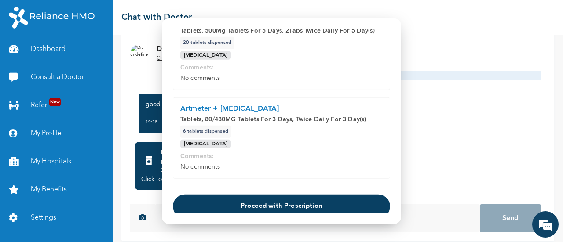
scroll to position [89, 0]
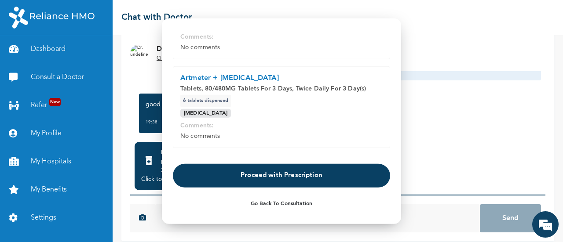
click at [296, 174] on button "Proceed with Prescription" at bounding box center [281, 176] width 217 height 24
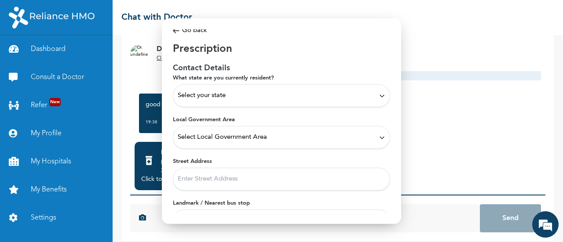
scroll to position [0, 0]
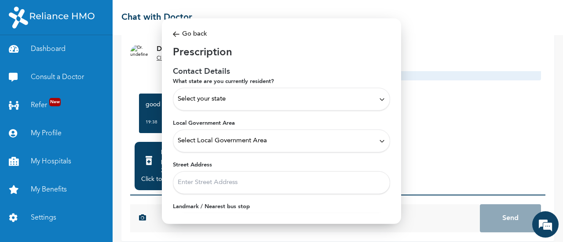
click at [379, 99] on icon at bounding box center [382, 99] width 7 height 7
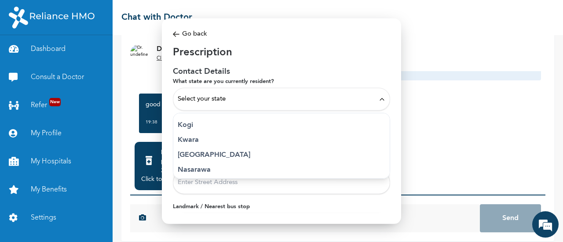
scroll to position [350, 0]
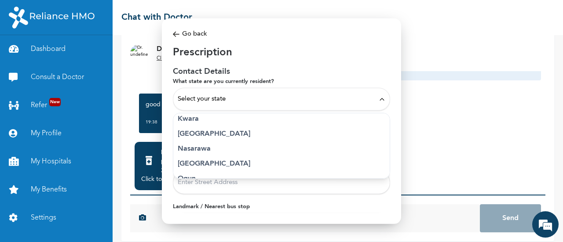
click at [186, 132] on p "[GEOGRAPHIC_DATA]" at bounding box center [282, 134] width 208 height 11
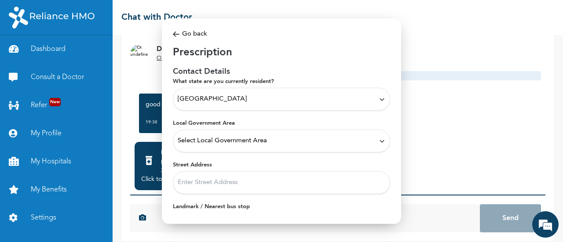
click at [380, 141] on icon at bounding box center [382, 141] width 4 height 2
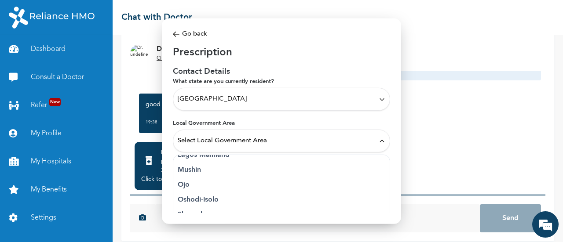
scroll to position [242, 0]
click at [337, 211] on p "Surulere" at bounding box center [282, 209] width 208 height 11
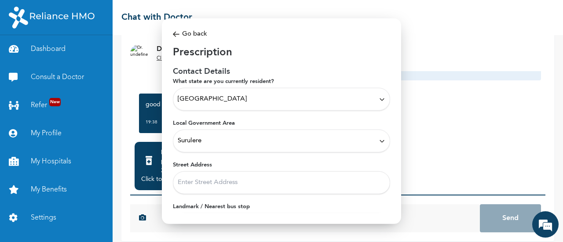
click at [349, 182] on input "Street Address" at bounding box center [281, 183] width 217 height 23
type input "37 [PERSON_NAME] close off [PERSON_NAME]"
click at [300, 209] on label "Landmark / Nearest bus stop" at bounding box center [281, 207] width 217 height 8
click at [300, 213] on input "Landmark / Nearest bus stop" at bounding box center [281, 224] width 217 height 23
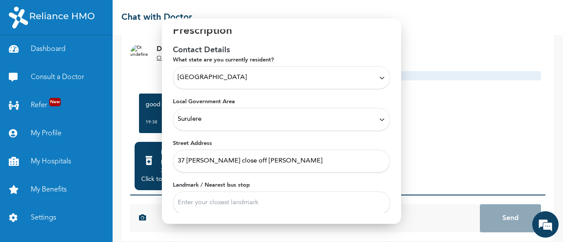
click at [300, 209] on input "Landmark / Nearest bus stop" at bounding box center [281, 203] width 217 height 23
type input "Tastee fried chicken"
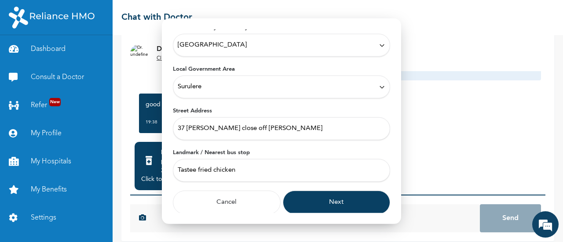
click at [344, 202] on button "Next" at bounding box center [337, 203] width 108 height 24
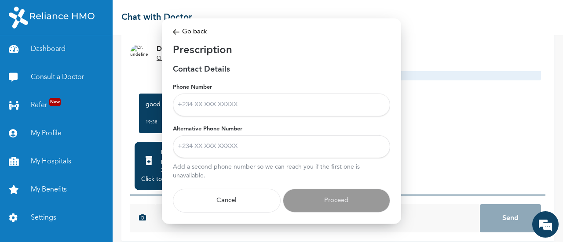
scroll to position [8, 0]
click at [212, 103] on input "Phone Number" at bounding box center [281, 105] width 217 height 23
type input "08064049237"
click at [224, 147] on input "Alternative Phone Number" at bounding box center [281, 147] width 217 height 23
type input "08054778149"
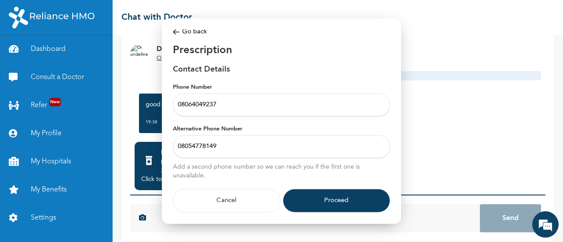
click at [336, 193] on button "Proceed" at bounding box center [337, 201] width 108 height 24
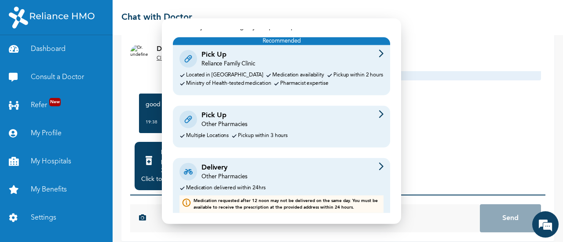
scroll to position [49, 0]
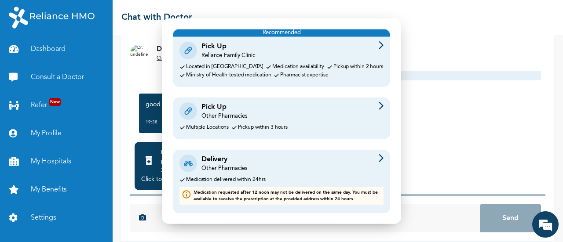
click at [311, 165] on div "Delivery Other Pharmacies" at bounding box center [281, 163] width 204 height 18
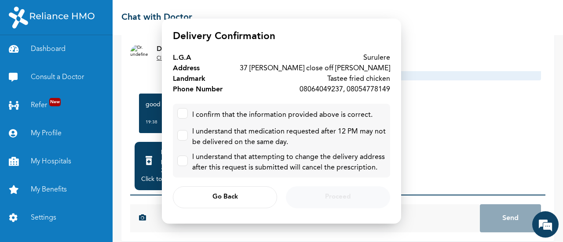
scroll to position [0, 0]
click at [180, 114] on input "checkbox" at bounding box center [181, 112] width 6 height 6
checkbox input "true"
click at [185, 139] on label at bounding box center [182, 135] width 11 height 11
click at [183, 136] on input "checkbox" at bounding box center [181, 134] width 6 height 6
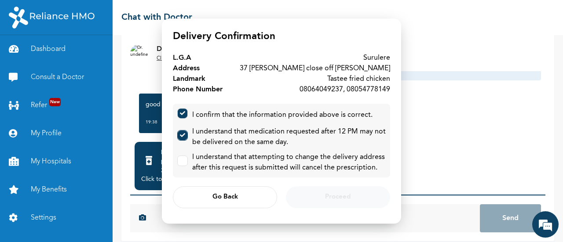
checkbox input "true"
click at [185, 164] on label at bounding box center [182, 161] width 11 height 11
click at [183, 162] on input "checkbox" at bounding box center [181, 159] width 6 height 6
checkbox input "true"
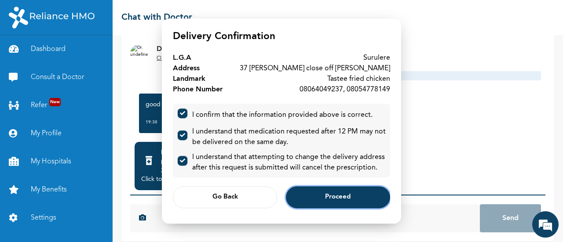
click at [331, 195] on span "Proceed" at bounding box center [338, 198] width 26 height 6
